Goal: Navigation & Orientation: Find specific page/section

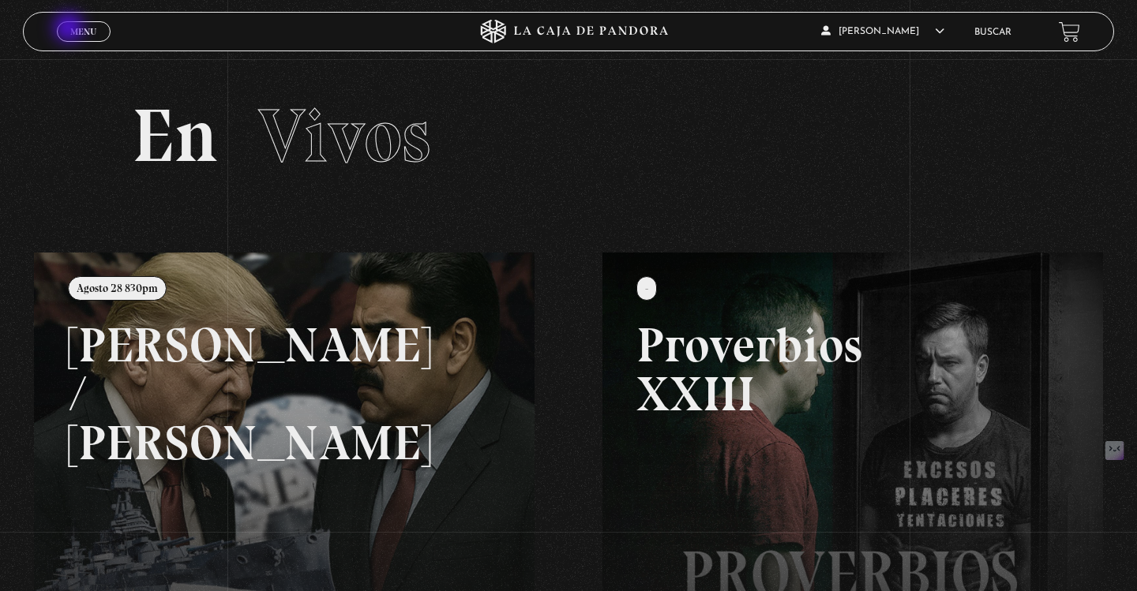
click at [70, 29] on span "Menu" at bounding box center [83, 31] width 26 height 9
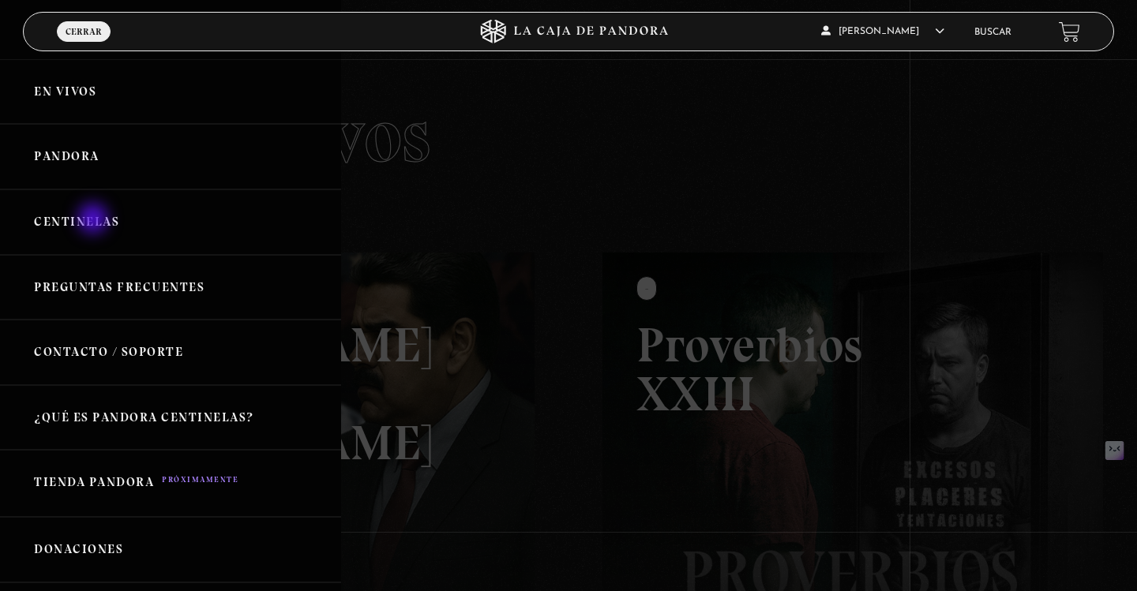
click at [95, 220] on link "Centinelas" at bounding box center [170, 222] width 341 height 66
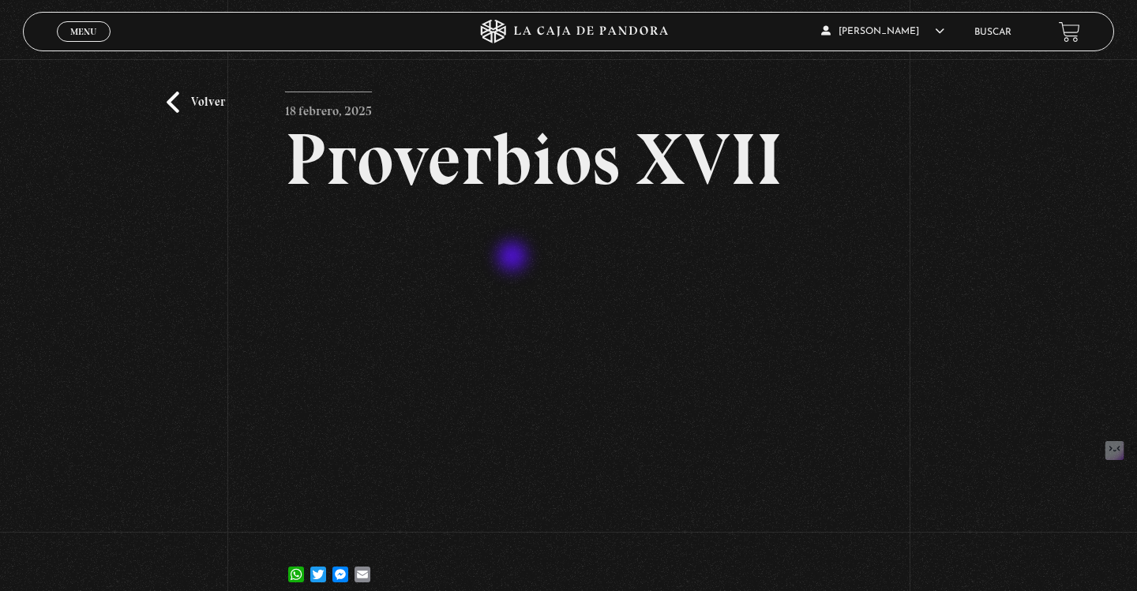
scroll to position [42, 0]
